Goal: Task Accomplishment & Management: Use online tool/utility

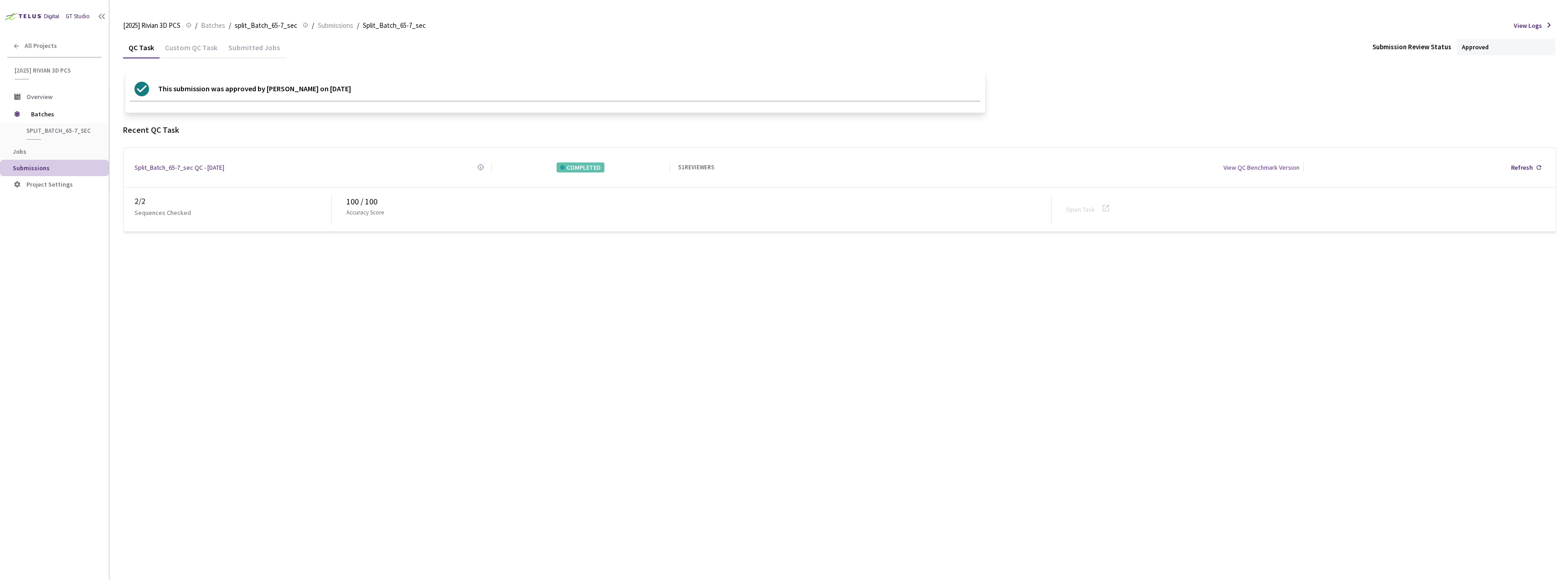
click at [189, 47] on div "Custom QC Task" at bounding box center [191, 50] width 63 height 15
click at [133, 51] on div "QC Task" at bounding box center [141, 50] width 36 height 15
